Goal: Information Seeking & Learning: Learn about a topic

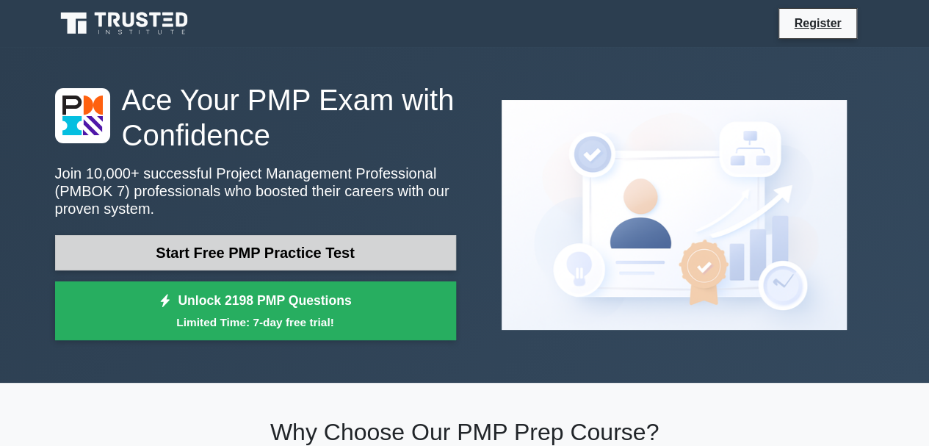
click at [317, 252] on link "Start Free PMP Practice Test" at bounding box center [255, 252] width 401 height 35
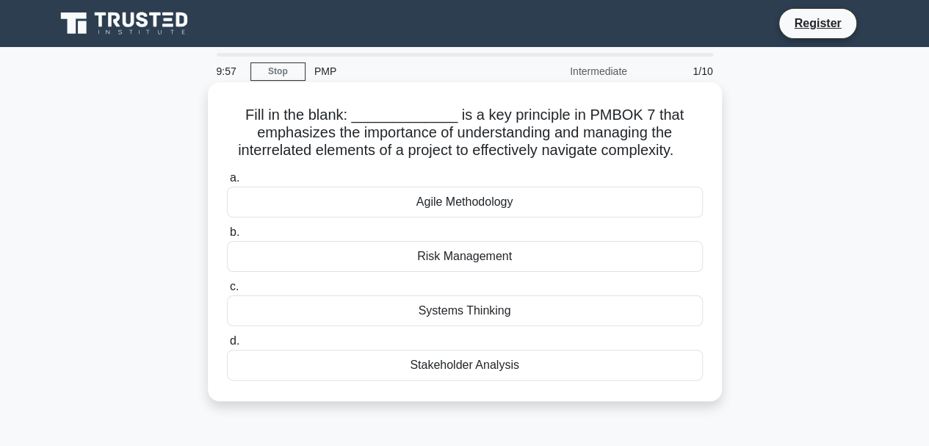
click at [426, 203] on div "Agile Methodology" at bounding box center [465, 201] width 476 height 31
click at [227, 183] on input "a. Agile Methodology" at bounding box center [227, 178] width 0 height 10
